Goal: Task Accomplishment & Management: Complete application form

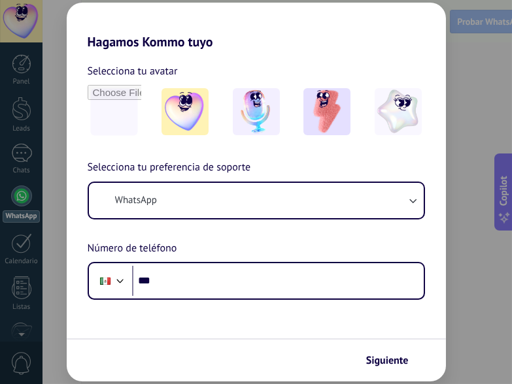
click at [470, 182] on div "Hagamos Kommo tuyo Selecciona tu avatar Selecciona tu preferencia de soporte Wh…" at bounding box center [256, 192] width 512 height 384
click at [398, 369] on button "Siguiente" at bounding box center [393, 361] width 66 height 22
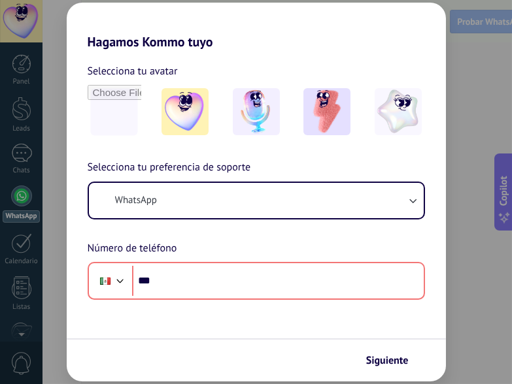
click at [366, 308] on form "Selecciona tu avatar Selecciona tu preferencia de soporte WhatsApp Número de te…" at bounding box center [256, 216] width 379 height 332
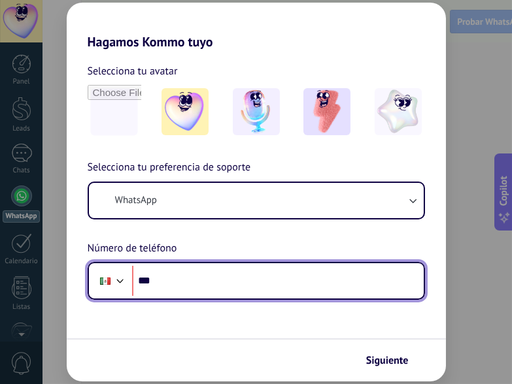
click at [335, 283] on input "***" at bounding box center [277, 281] width 291 height 30
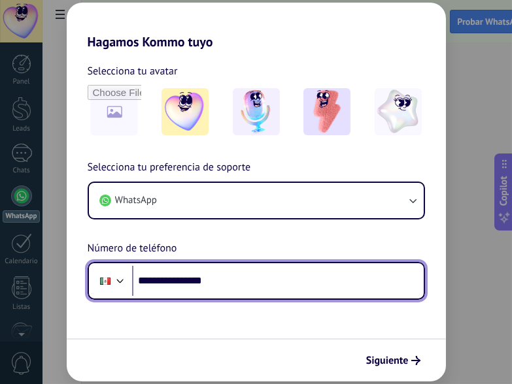
type input "**********"
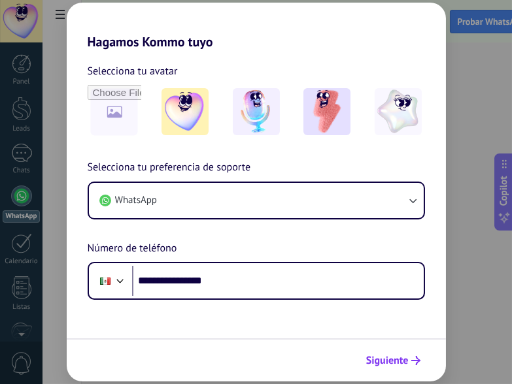
click at [401, 371] on button "Siguiente" at bounding box center [393, 361] width 66 height 22
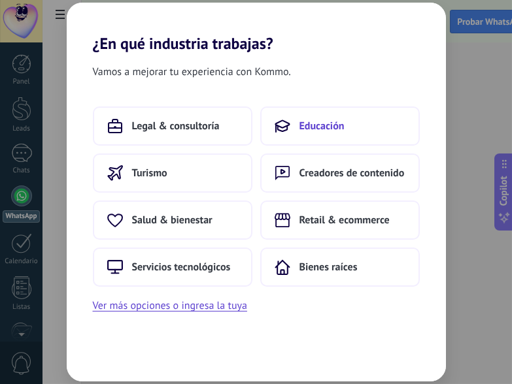
click at [371, 125] on button "Educación" at bounding box center [339, 126] width 159 height 39
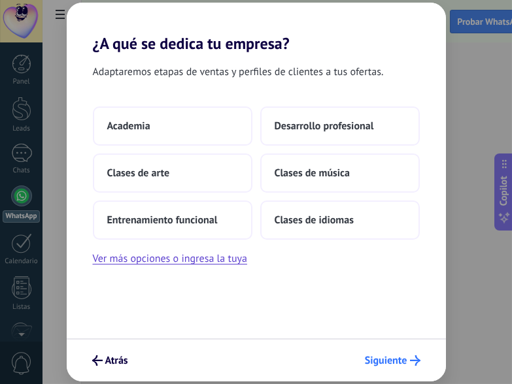
click at [391, 354] on button "Siguiente" at bounding box center [392, 361] width 67 height 22
click at [393, 174] on button "Clases de música" at bounding box center [339, 173] width 159 height 39
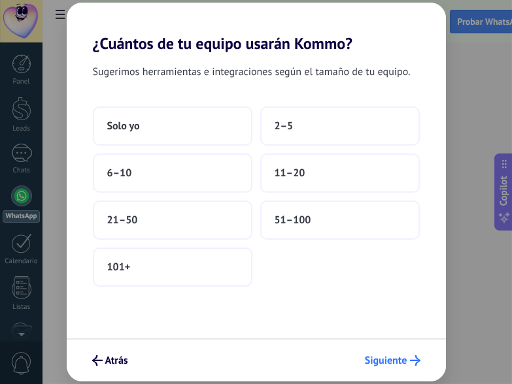
click at [386, 369] on button "Siguiente" at bounding box center [392, 361] width 67 height 22
click at [208, 126] on button "Solo yo" at bounding box center [172, 126] width 159 height 39
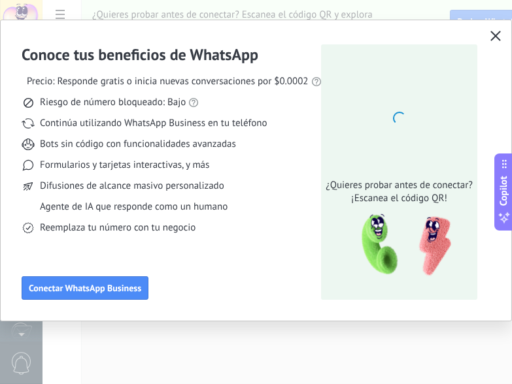
click at [501, 41] on button "button" at bounding box center [495, 36] width 17 height 18
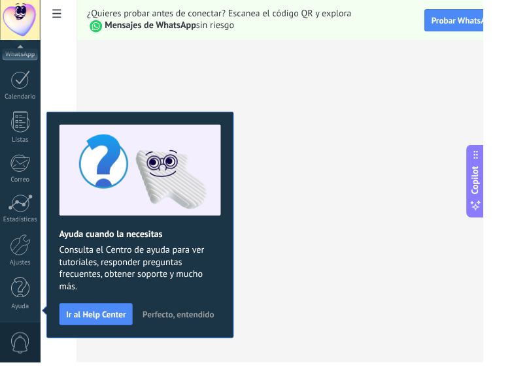
scroll to position [135, 0]
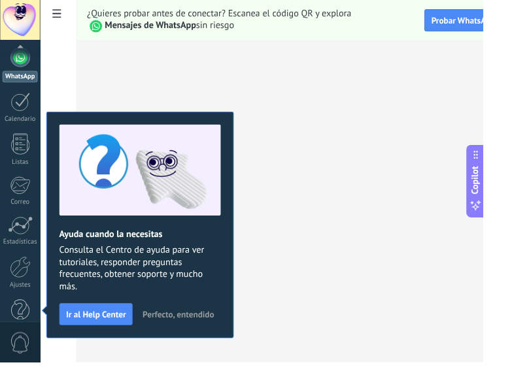
click at [212, 335] on span "Perfecto, entendido" at bounding box center [189, 333] width 76 height 9
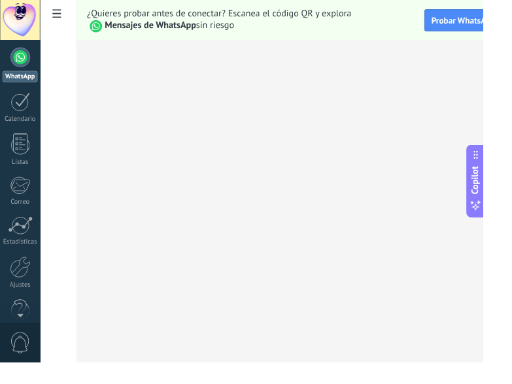
scroll to position [0, 0]
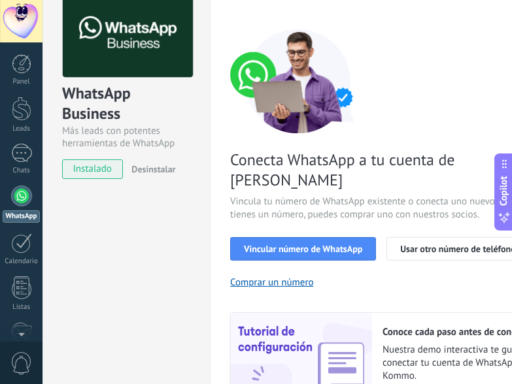
scroll to position [54, 0]
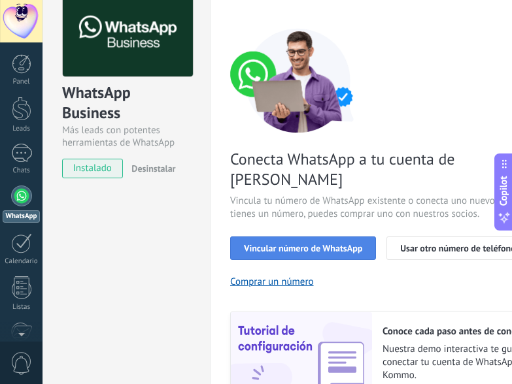
click at [332, 244] on span "Vincular número de WhatsApp" at bounding box center [303, 248] width 118 height 9
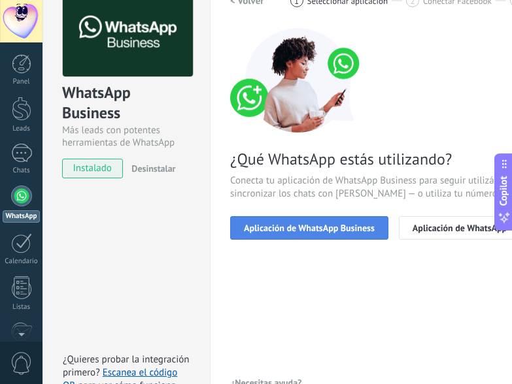
click at [345, 221] on button "Aplicación de WhatsApp Business" at bounding box center [309, 228] width 158 height 24
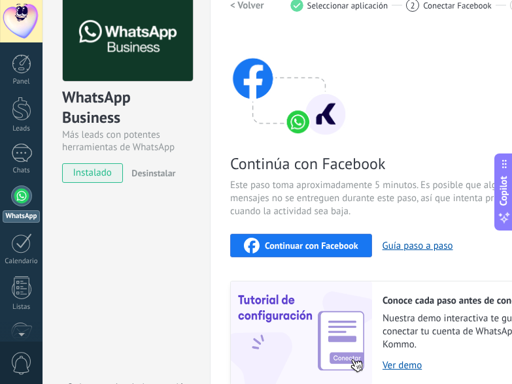
scroll to position [46, 0]
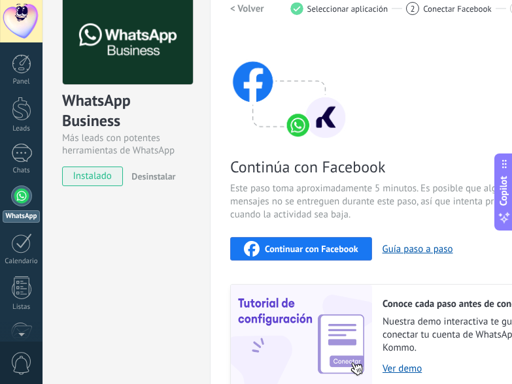
click at [316, 251] on span "Continuar con Facebook" at bounding box center [311, 248] width 93 height 9
